Goal: Task Accomplishment & Management: Complete application form

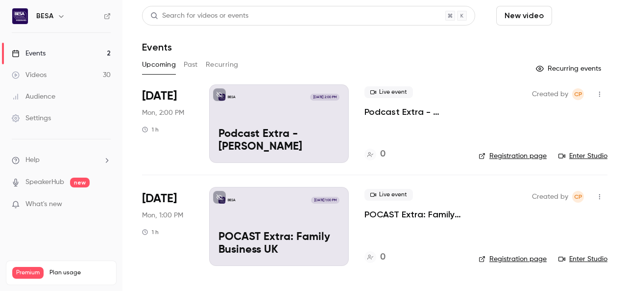
click at [582, 18] on button "Schedule" at bounding box center [581, 16] width 51 height 20
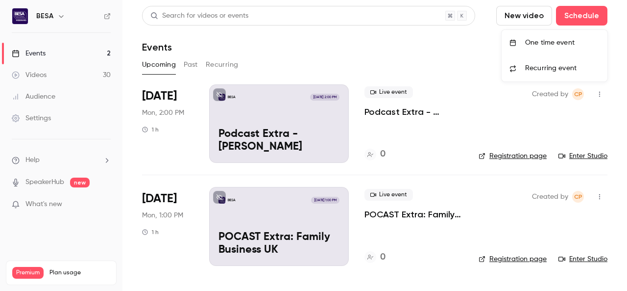
click at [562, 38] on div "One time event" at bounding box center [562, 43] width 74 height 10
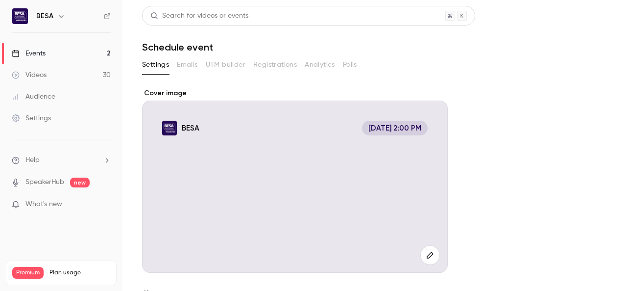
scroll to position [167, 0]
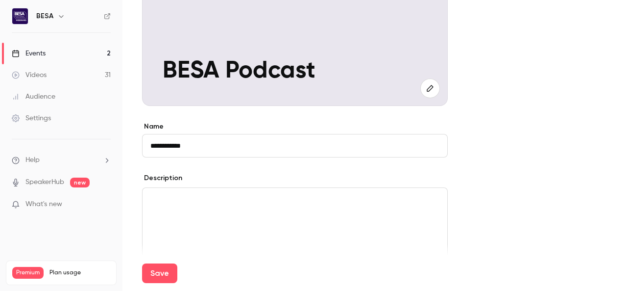
click at [215, 151] on input "**********" at bounding box center [295, 146] width 306 height 24
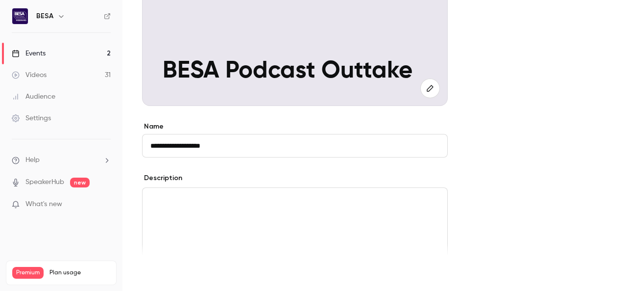
type input "**********"
click at [167, 265] on button "Save" at bounding box center [159, 273] width 35 height 20
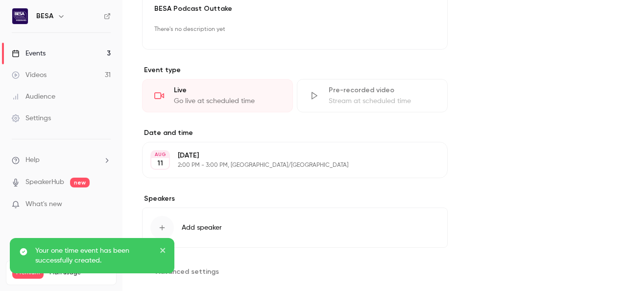
scroll to position [302, 0]
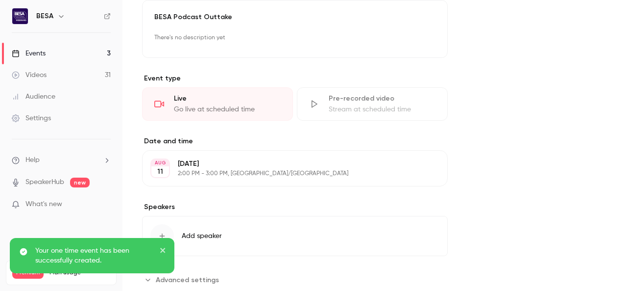
click at [217, 104] on div "Go live at scheduled time" at bounding box center [227, 109] width 107 height 10
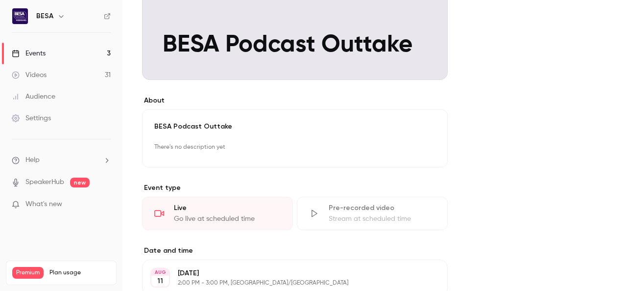
scroll to position [192, 0]
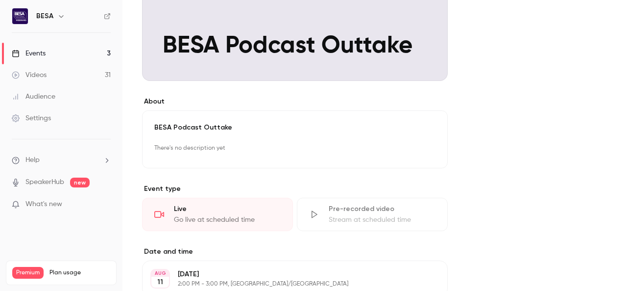
click at [236, 216] on div "Go live at scheduled time" at bounding box center [227, 220] width 107 height 10
click at [163, 211] on icon at bounding box center [159, 214] width 10 height 10
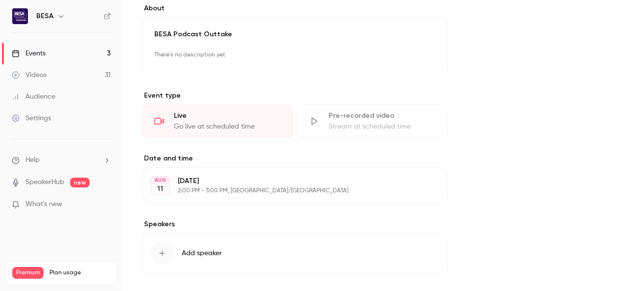
scroll to position [290, 0]
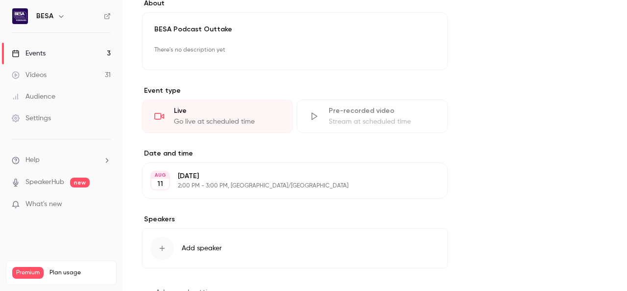
click at [223, 180] on div "[DATE] 2:00 PM - 3:00 PM, [GEOGRAPHIC_DATA]/[GEOGRAPHIC_DATA]" at bounding box center [287, 180] width 218 height 19
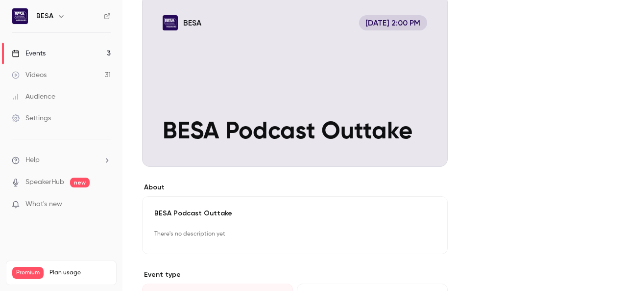
scroll to position [159, 0]
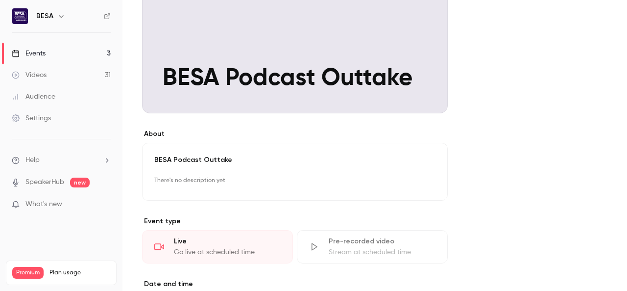
click at [244, 161] on p "BESA Podcast Outtake" at bounding box center [294, 160] width 281 height 10
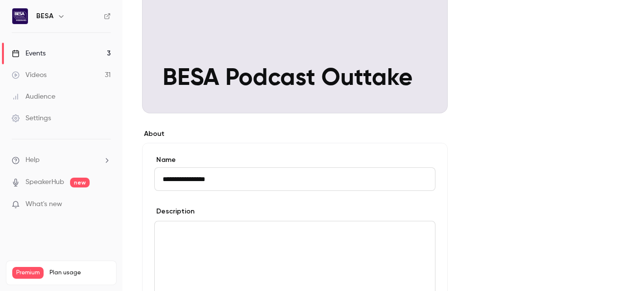
type input "**********"
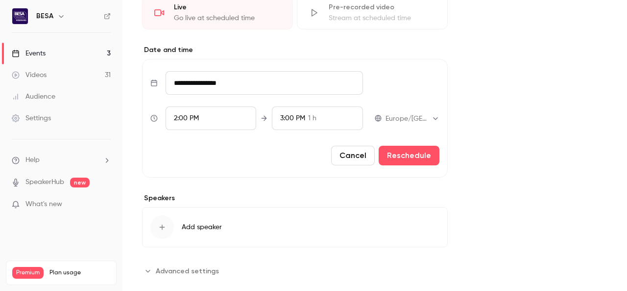
scroll to position [563, 0]
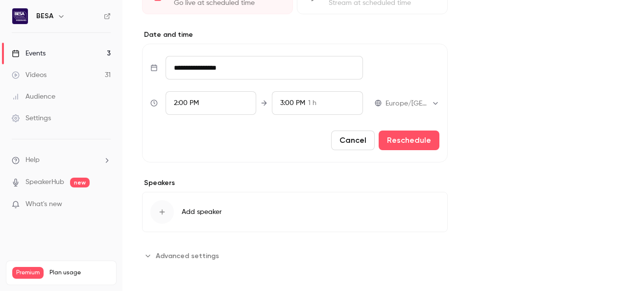
click at [364, 142] on button "Cancel" at bounding box center [353, 140] width 44 height 20
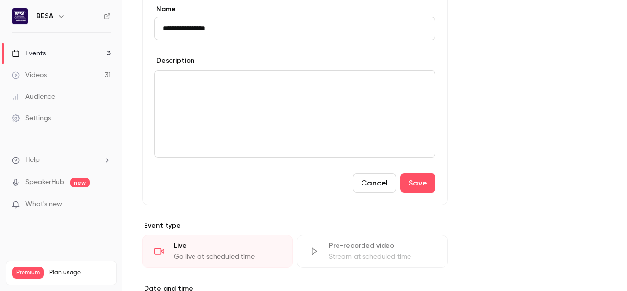
scroll to position [236, 0]
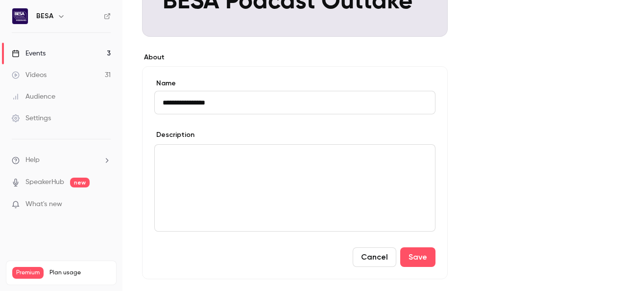
click at [372, 252] on button "Cancel" at bounding box center [375, 257] width 44 height 20
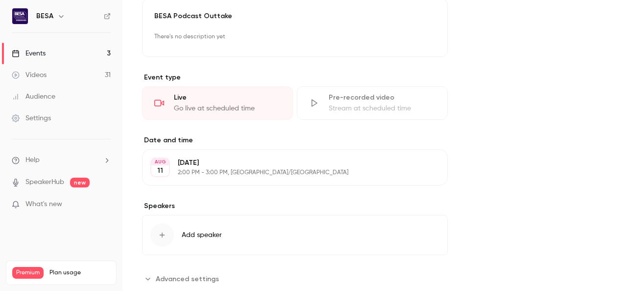
scroll to position [326, 0]
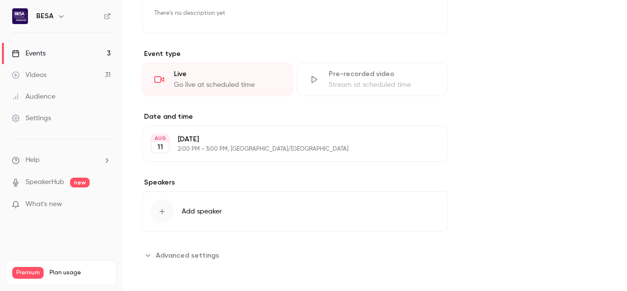
click at [43, 52] on div "Events" at bounding box center [29, 54] width 34 height 10
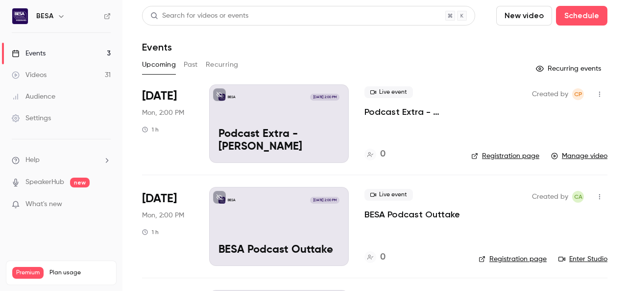
click at [565, 262] on link "Enter Studio" at bounding box center [583, 259] width 49 height 10
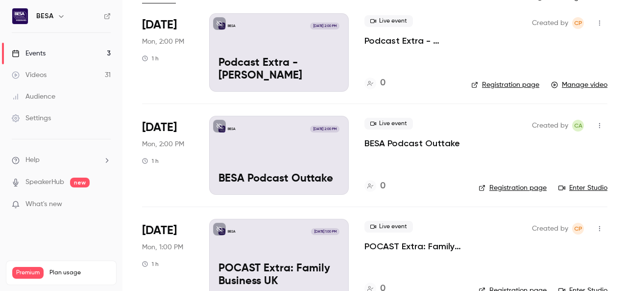
scroll to position [86, 0]
